Goal: Transaction & Acquisition: Purchase product/service

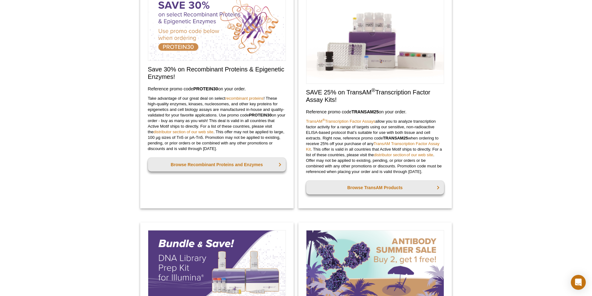
scroll to position [301, 0]
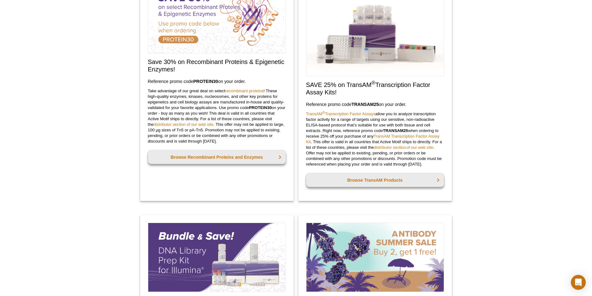
click at [372, 104] on strong "TRANSAM25" at bounding box center [364, 104] width 27 height 5
click at [472, 114] on div "Active Motif Logo Enabling Epigenetics Research 0 Search Skip to content Active…" at bounding box center [296, 230] width 592 height 1062
drag, startPoint x: 353, startPoint y: 104, endPoint x: 379, endPoint y: 104, distance: 25.5
click at [379, 104] on strong "TRANSAM25" at bounding box center [364, 104] width 27 height 5
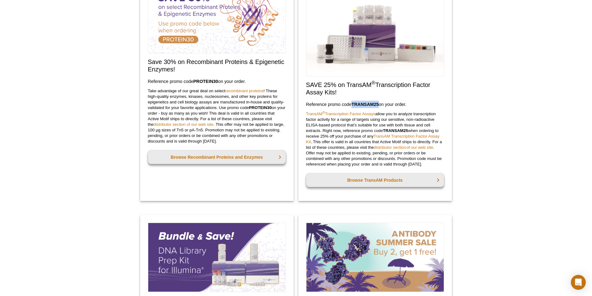
copy strong "TRANSAM25"
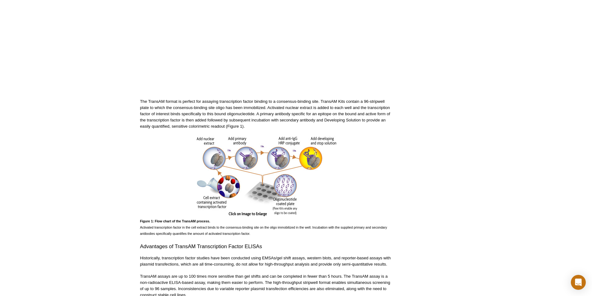
scroll to position [177, 0]
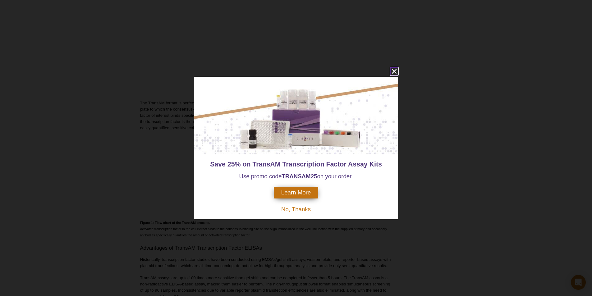
click at [393, 72] on icon "close" at bounding box center [393, 71] width 5 height 5
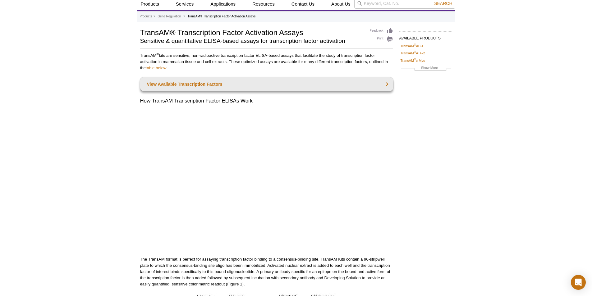
scroll to position [0, 0]
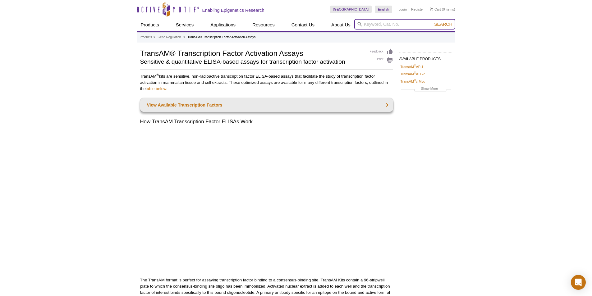
click at [416, 24] on input "search" at bounding box center [404, 24] width 101 height 11
type input "40010"
click at [432, 21] on button "Search" at bounding box center [443, 24] width 22 height 6
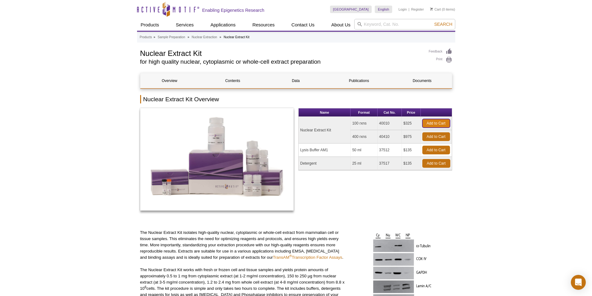
click at [439, 125] on link "Add to Cart" at bounding box center [436, 123] width 28 height 9
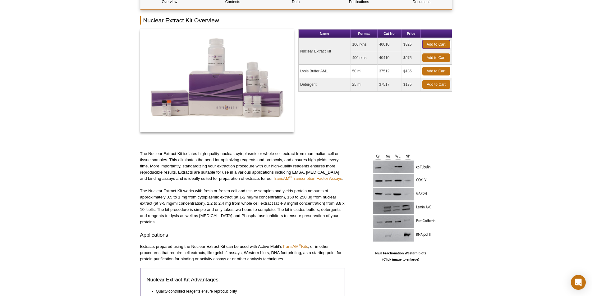
scroll to position [93, 0]
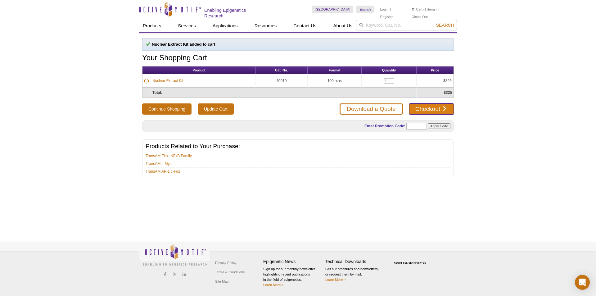
click at [447, 110] on link "Checkout" at bounding box center [431, 108] width 45 height 11
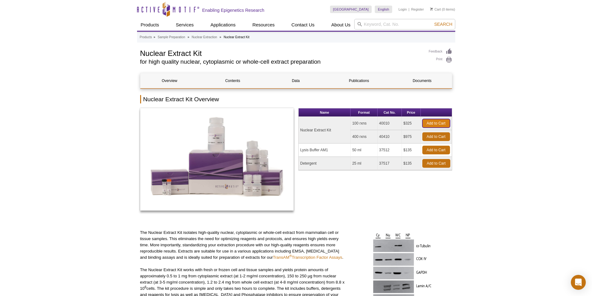
click at [444, 122] on link "Add to Cart" at bounding box center [436, 123] width 28 height 9
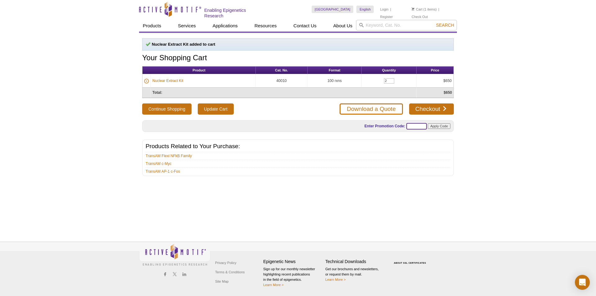
click at [421, 125] on input "text" at bounding box center [416, 126] width 20 height 7
paste input "TRANSAM25"
type input "TRANSAM25"
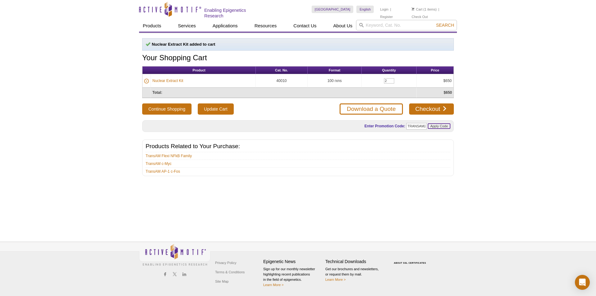
click at [442, 125] on input "Apply Code" at bounding box center [439, 126] width 23 height 6
click at [390, 80] on input "2" at bounding box center [389, 80] width 10 height 5
type input "1"
click at [504, 156] on div "Active Motif Logo Enabling Epigenetics Research 1 Search Skip to content Active…" at bounding box center [298, 148] width 596 height 296
click at [446, 106] on link "Checkout" at bounding box center [431, 108] width 45 height 11
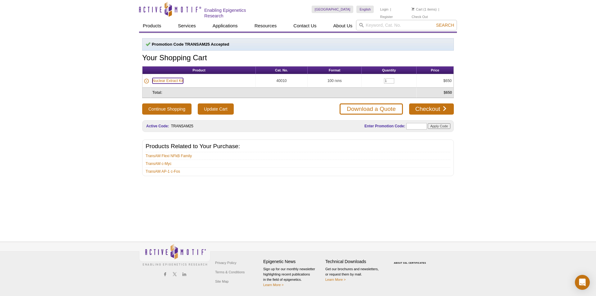
click at [170, 80] on link "Nuclear Extract Kit" at bounding box center [167, 81] width 31 height 6
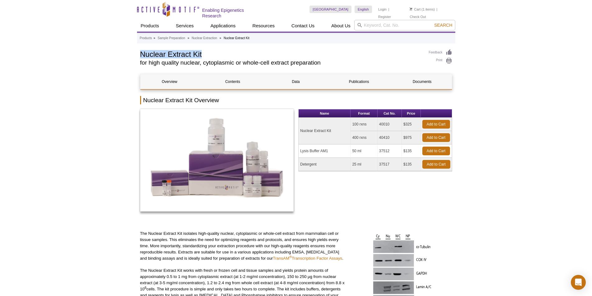
drag, startPoint x: 209, startPoint y: 52, endPoint x: 129, endPoint y: 54, distance: 79.2
copy h1 "Nuclear Extract Kit"
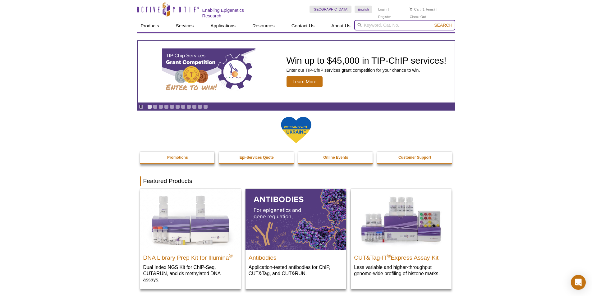
click at [364, 25] on input "search" at bounding box center [404, 25] width 101 height 11
click at [432, 22] on button "Search" at bounding box center [443, 25] width 22 height 6
click at [378, 36] on li "40010 – Nuclear Extract Kit" at bounding box center [380, 34] width 52 height 9
type input "40010 – Nuclear Extract Kit"
click at [395, 25] on input "search" at bounding box center [404, 25] width 101 height 11
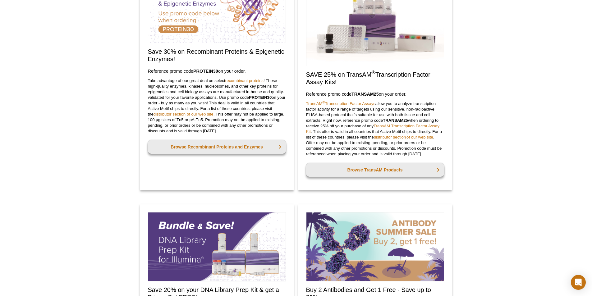
scroll to position [334, 0]
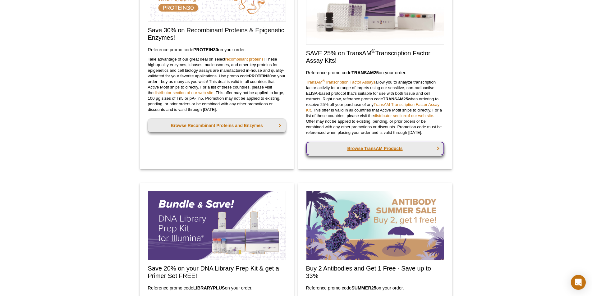
click at [384, 152] on link "Browse TransAM Products" at bounding box center [375, 149] width 138 height 14
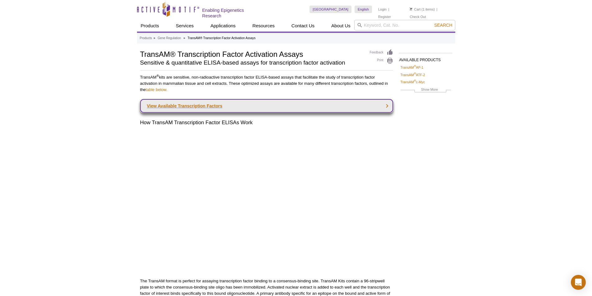
click at [385, 106] on link "View Available Transcription Factors" at bounding box center [266, 106] width 253 height 14
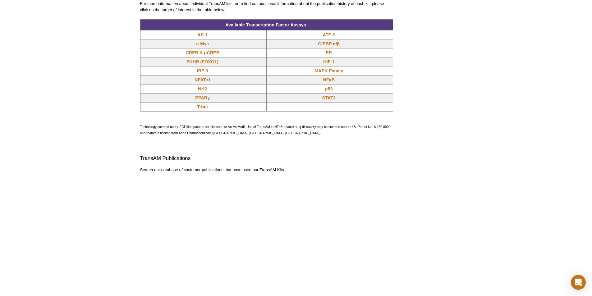
scroll to position [538, 0]
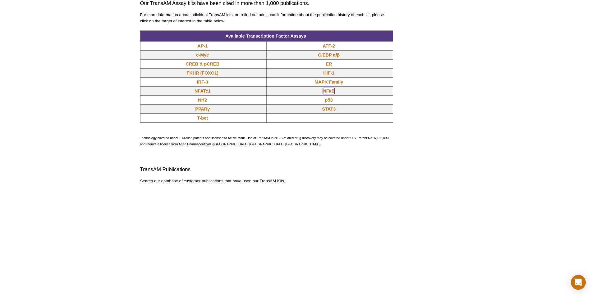
click at [329, 88] on link "NFκB" at bounding box center [329, 91] width 12 height 6
click at [329, 89] on link "NFκB" at bounding box center [329, 91] width 12 height 6
click at [328, 89] on link "NFκB" at bounding box center [329, 91] width 12 height 6
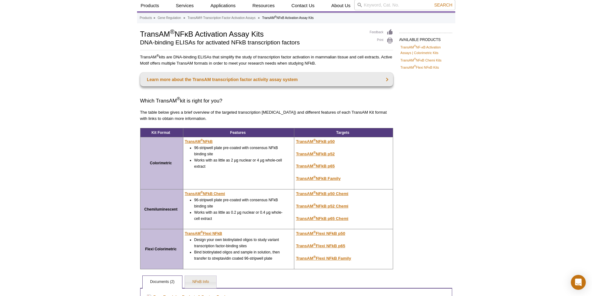
scroll to position [31, 0]
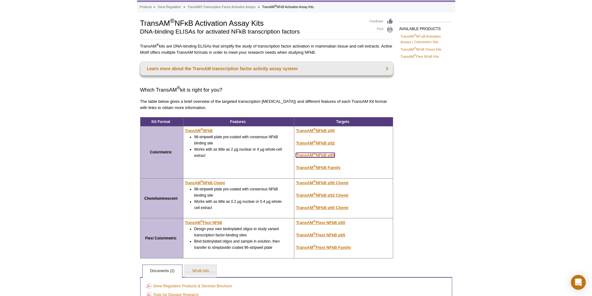
click at [322, 155] on u "TransAM ® NFkB p65" at bounding box center [315, 155] width 39 height 5
